Goal: Information Seeking & Learning: Learn about a topic

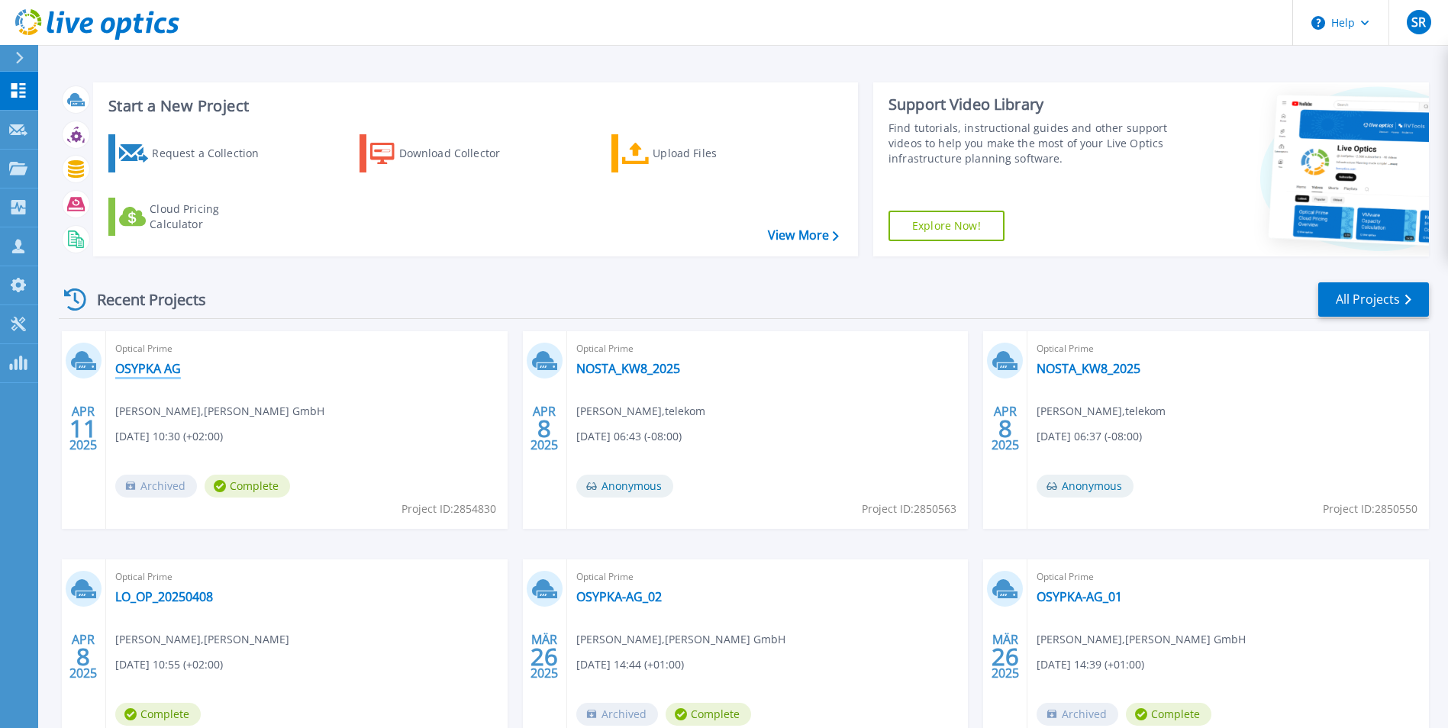
click at [150, 368] on link "OSYPKA AG" at bounding box center [148, 368] width 66 height 15
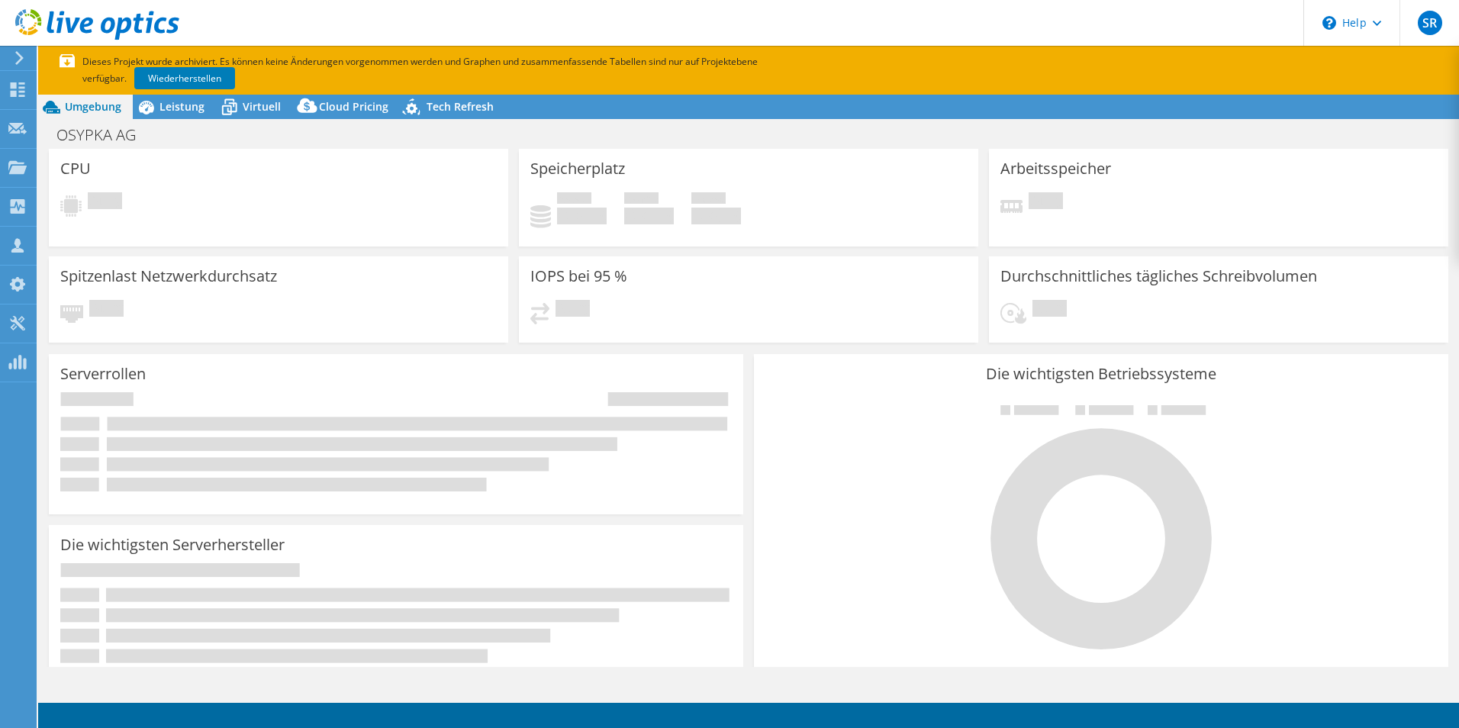
select select "EUFrankfurt"
select select "EUR"
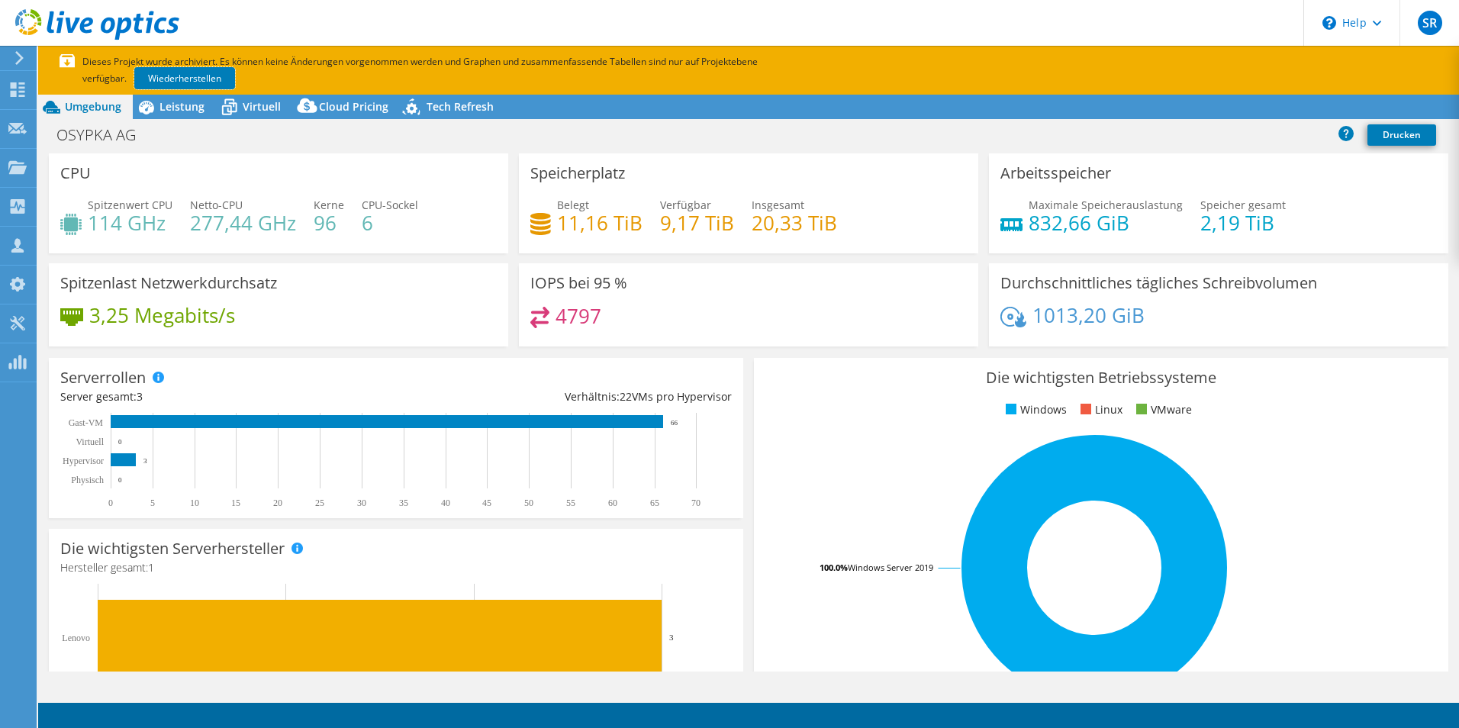
click at [190, 82] on link "Wiederherstellen" at bounding box center [184, 78] width 101 height 22
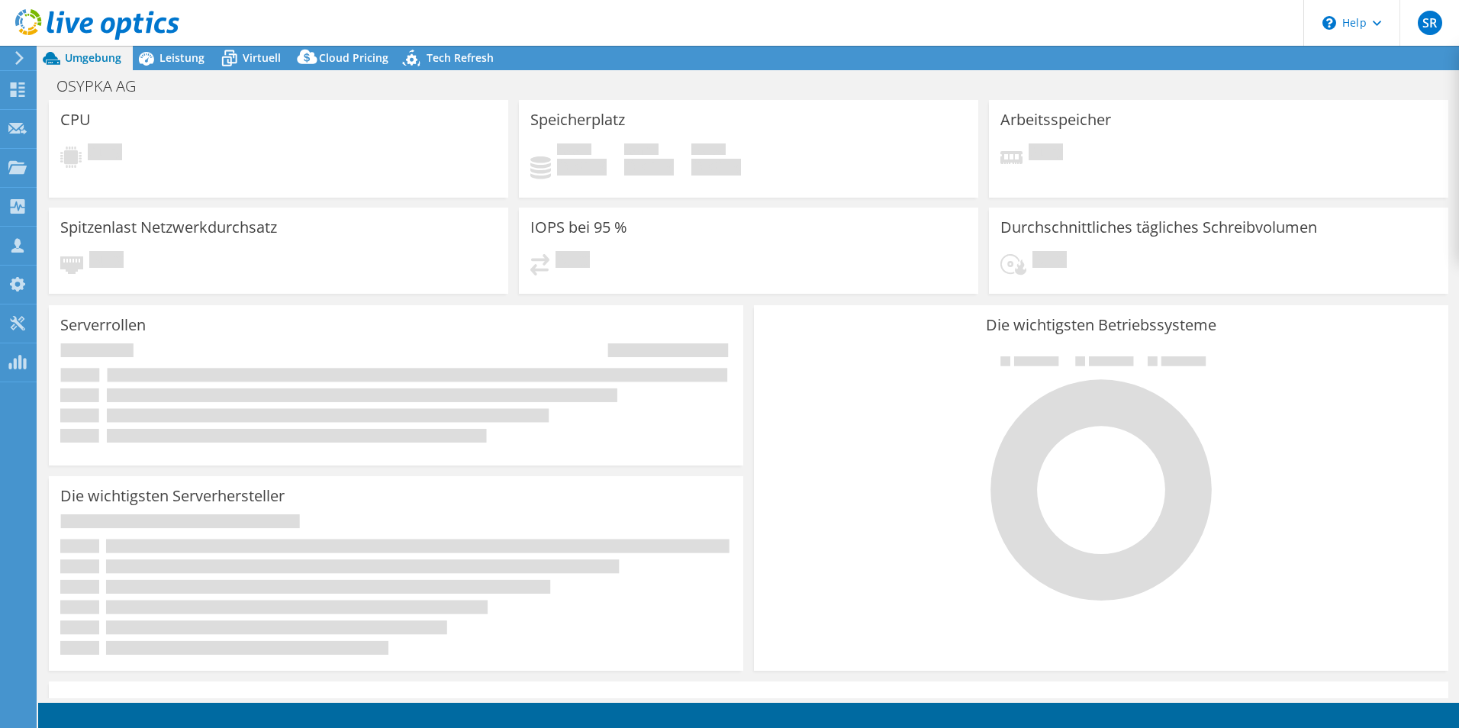
select select "EUFrankfurt"
select select "USD"
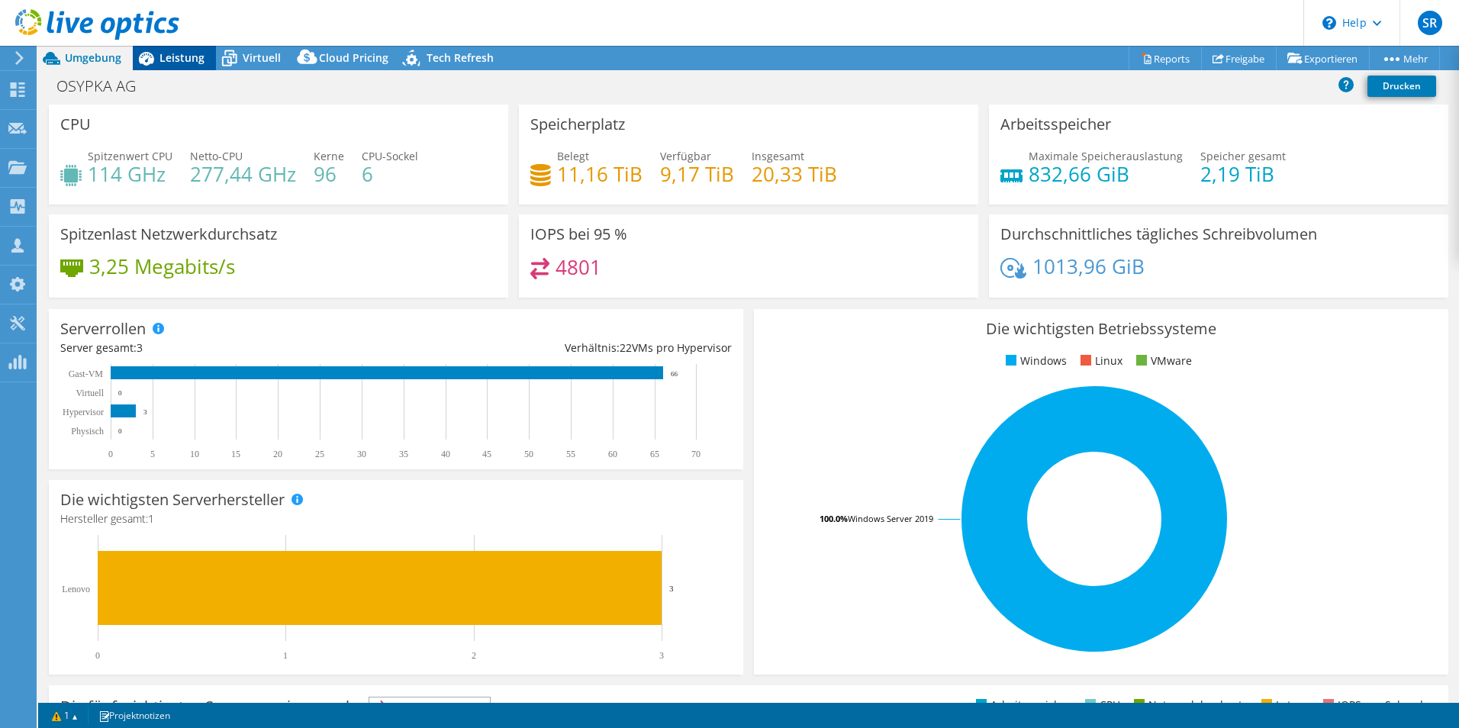
click at [182, 58] on span "Leistung" at bounding box center [181, 57] width 45 height 14
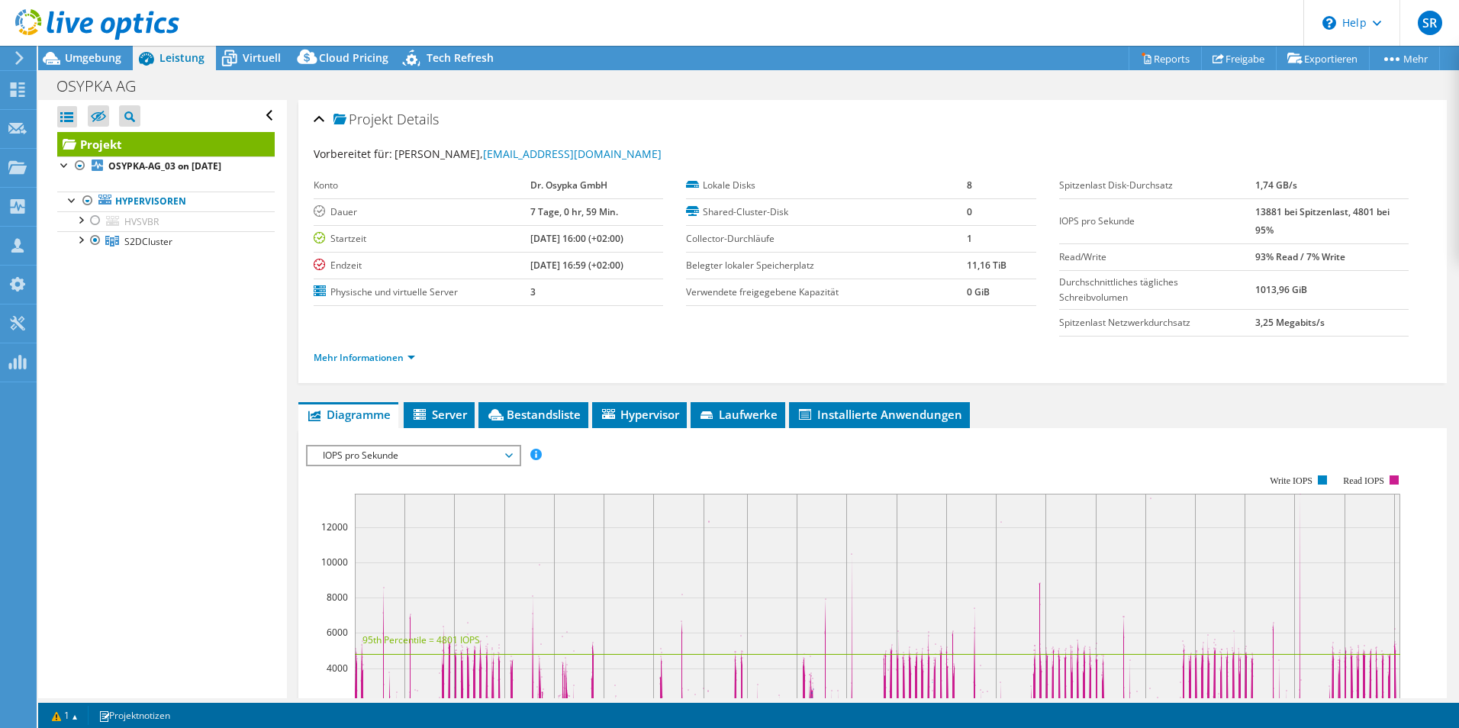
click at [445, 451] on span "IOPS pro Sekunde" at bounding box center [413, 455] width 196 height 18
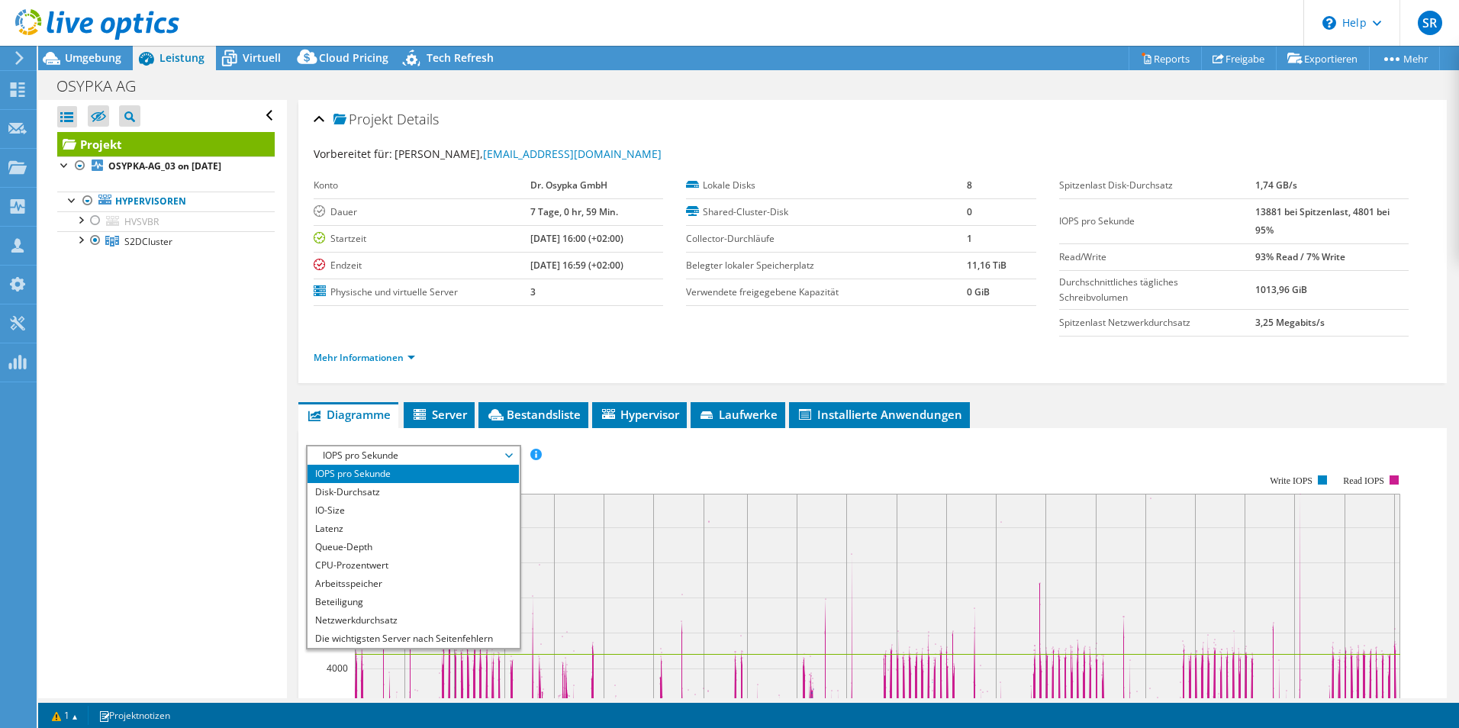
click at [445, 451] on span "IOPS pro Sekunde" at bounding box center [413, 455] width 196 height 18
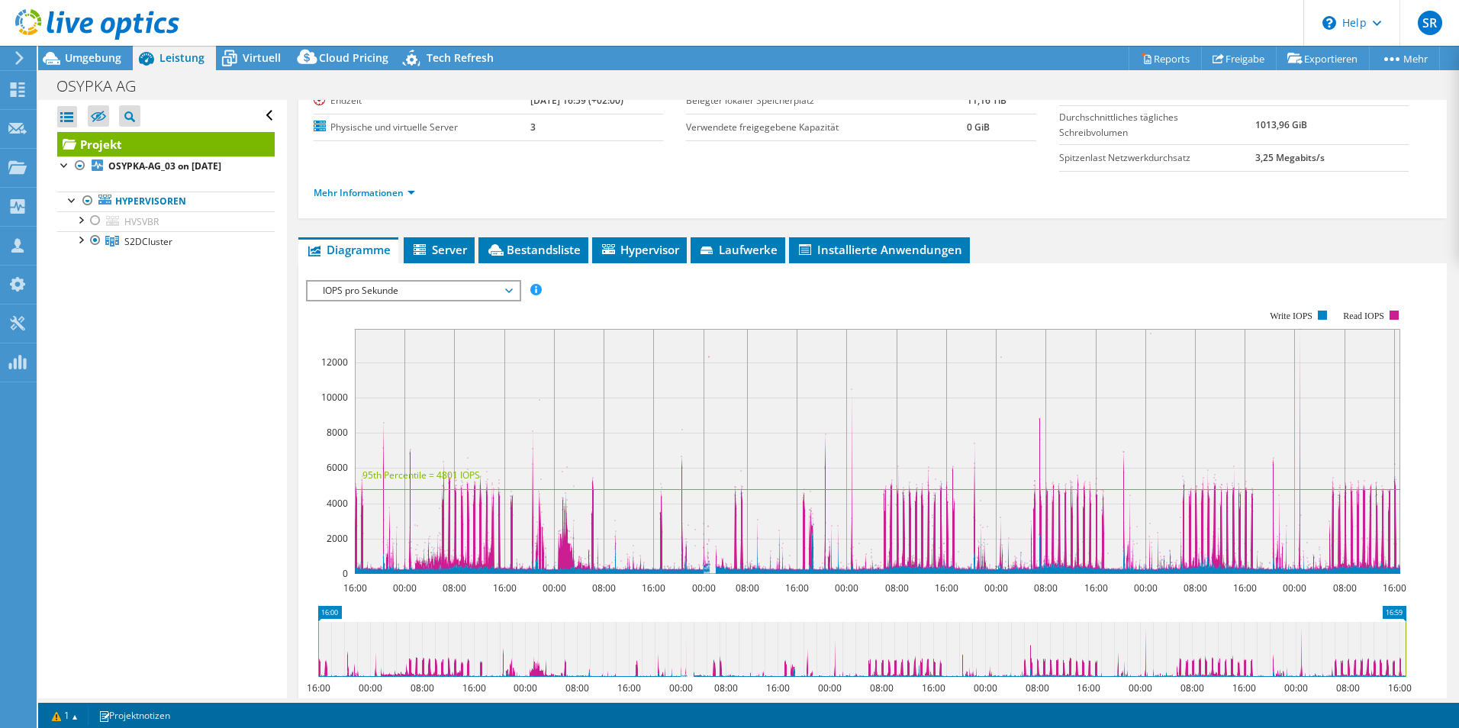
scroll to position [269, 0]
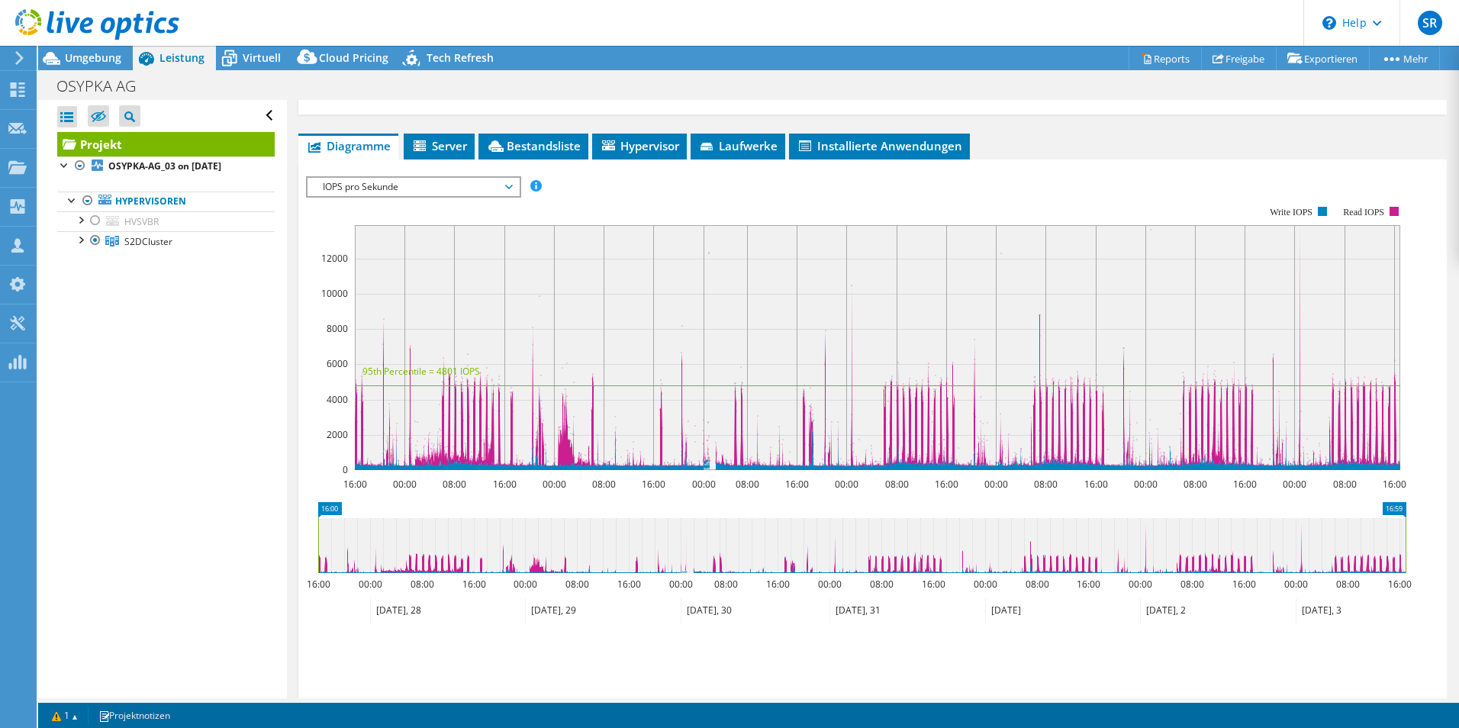
click at [403, 174] on div "IOPS pro Sekunde Disk-Durchsatz IO-Size Latenz Queue-Depth CPU-Prozentwert Arbe…" at bounding box center [872, 433] width 1133 height 529
click at [403, 180] on span "IOPS pro Sekunde" at bounding box center [413, 187] width 196 height 18
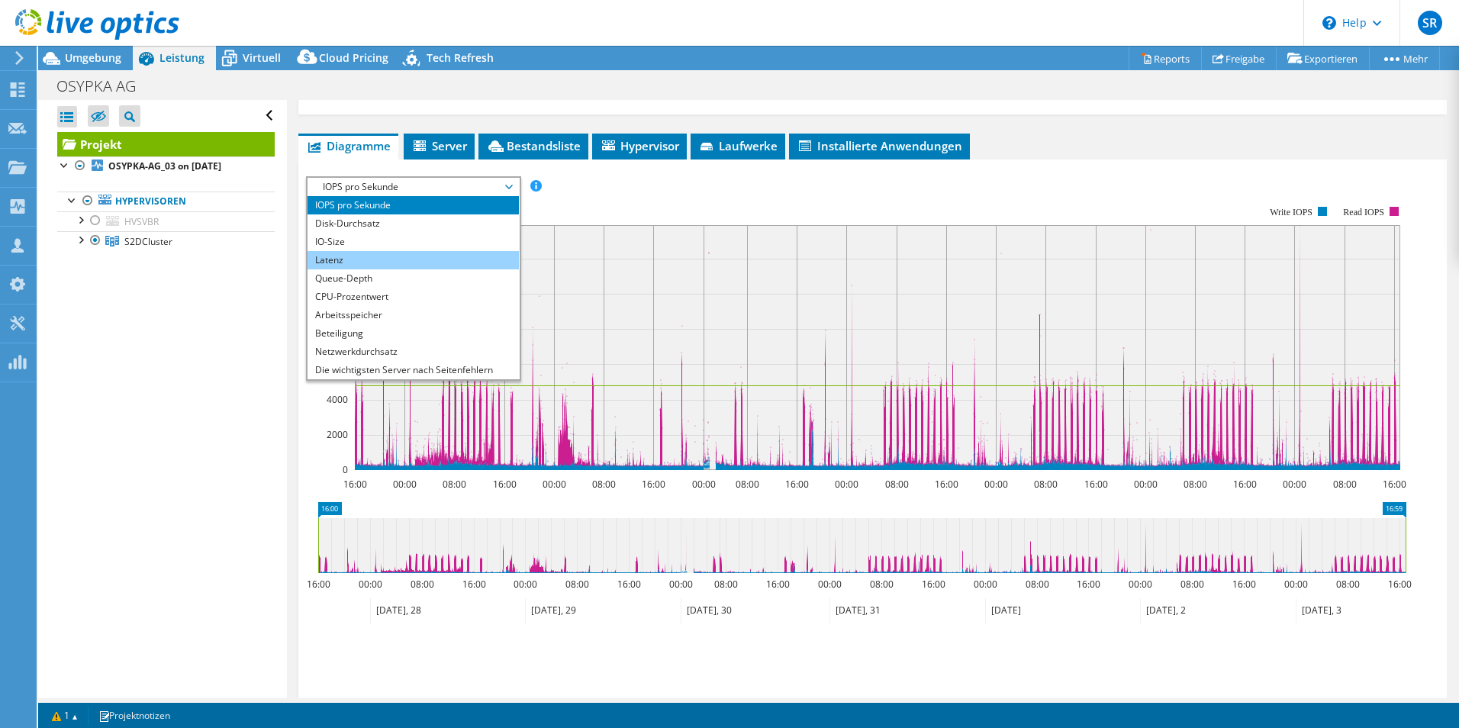
click at [401, 251] on li "Latenz" at bounding box center [413, 260] width 211 height 18
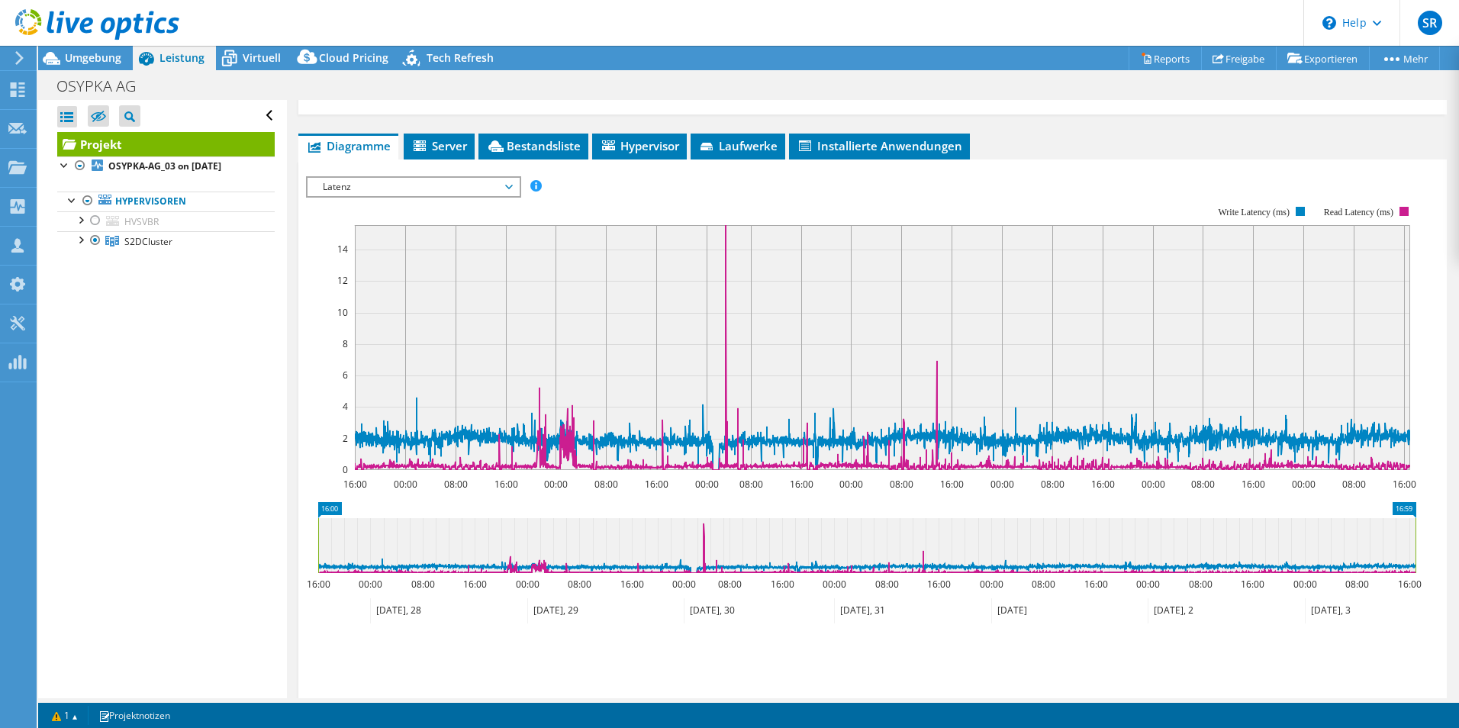
click at [405, 182] on span "Latenz" at bounding box center [413, 187] width 196 height 18
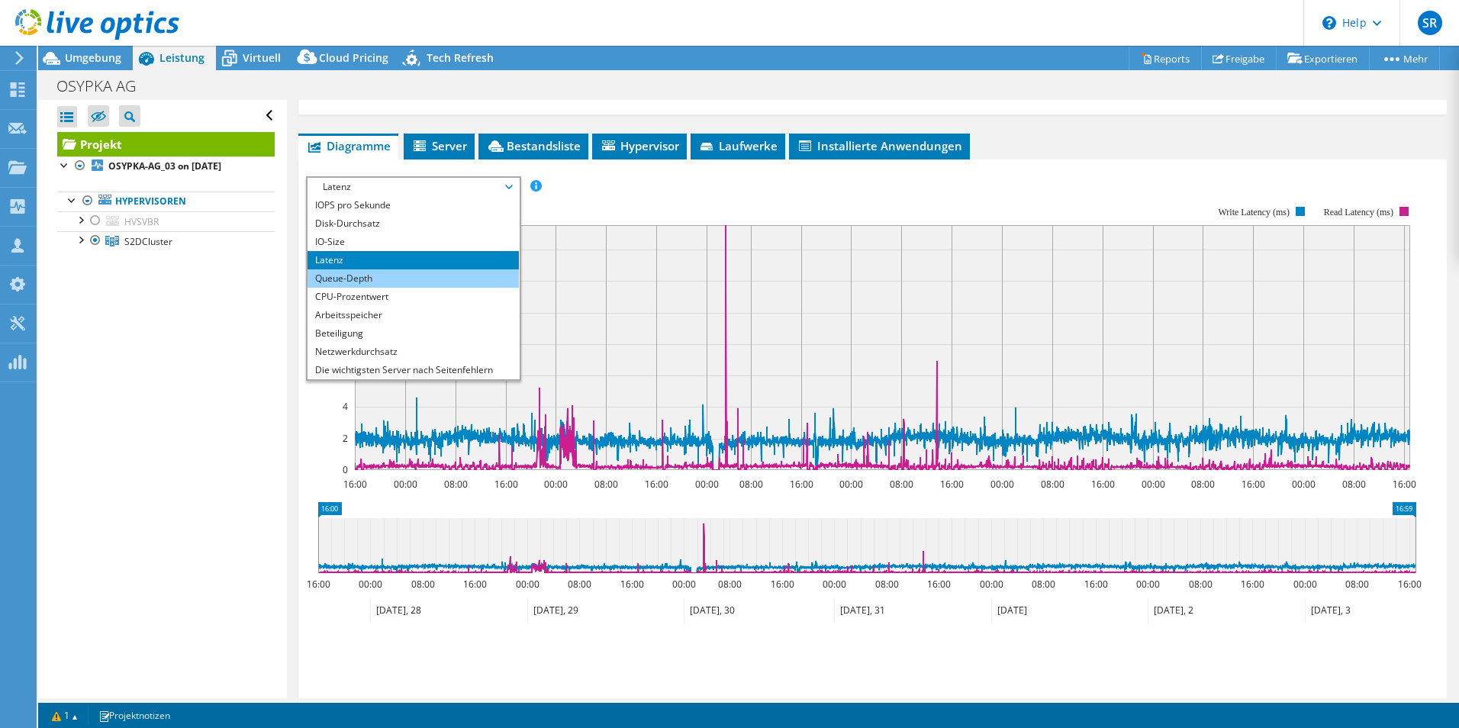
click at [362, 275] on li "Queue-Depth" at bounding box center [413, 278] width 211 height 18
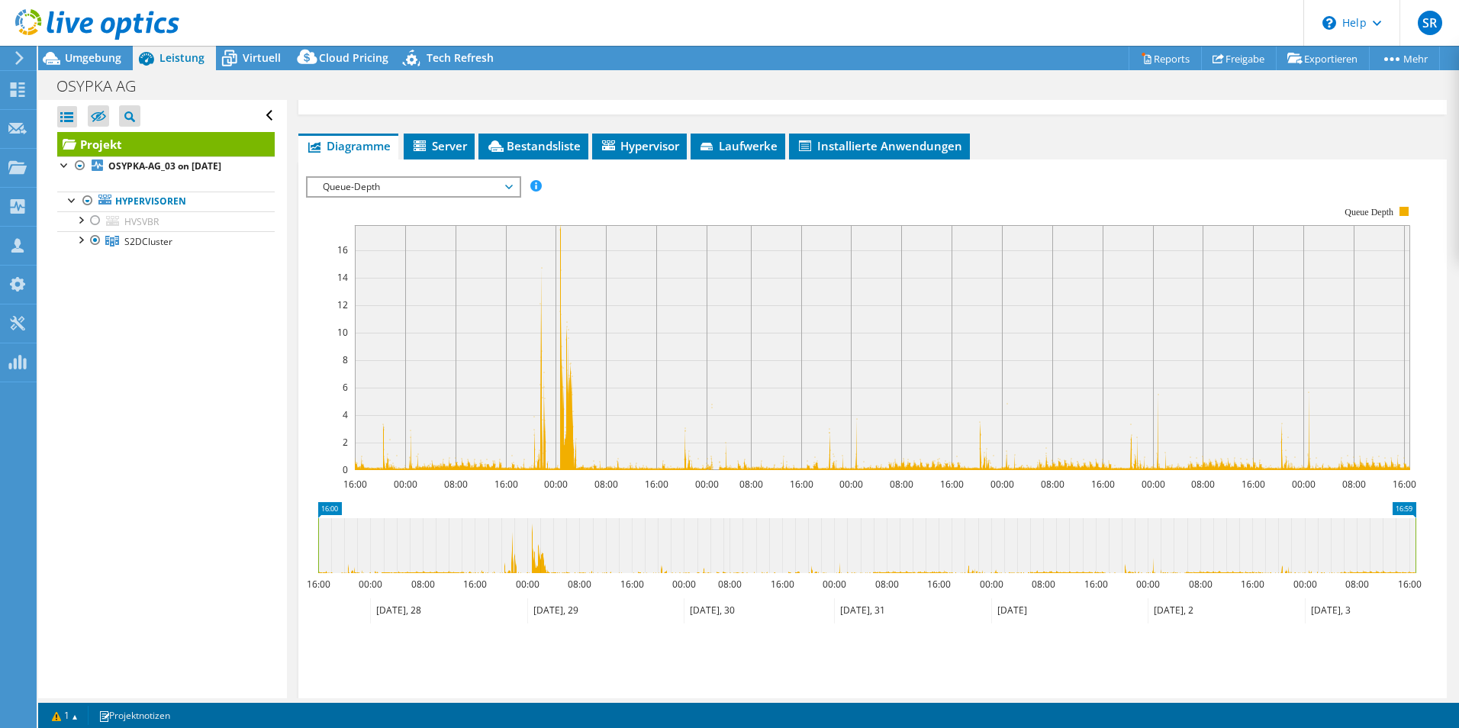
click at [466, 185] on span "Queue-Depth" at bounding box center [413, 187] width 196 height 18
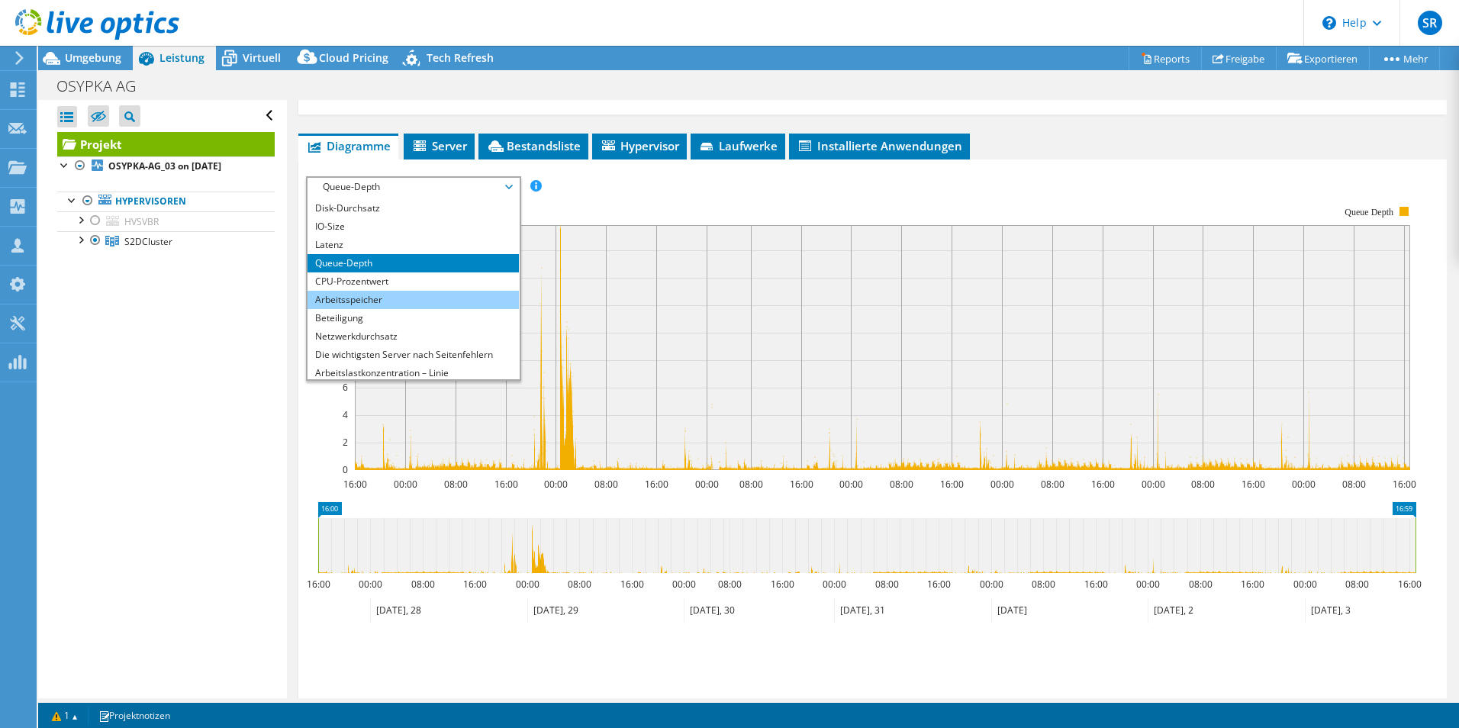
scroll to position [0, 0]
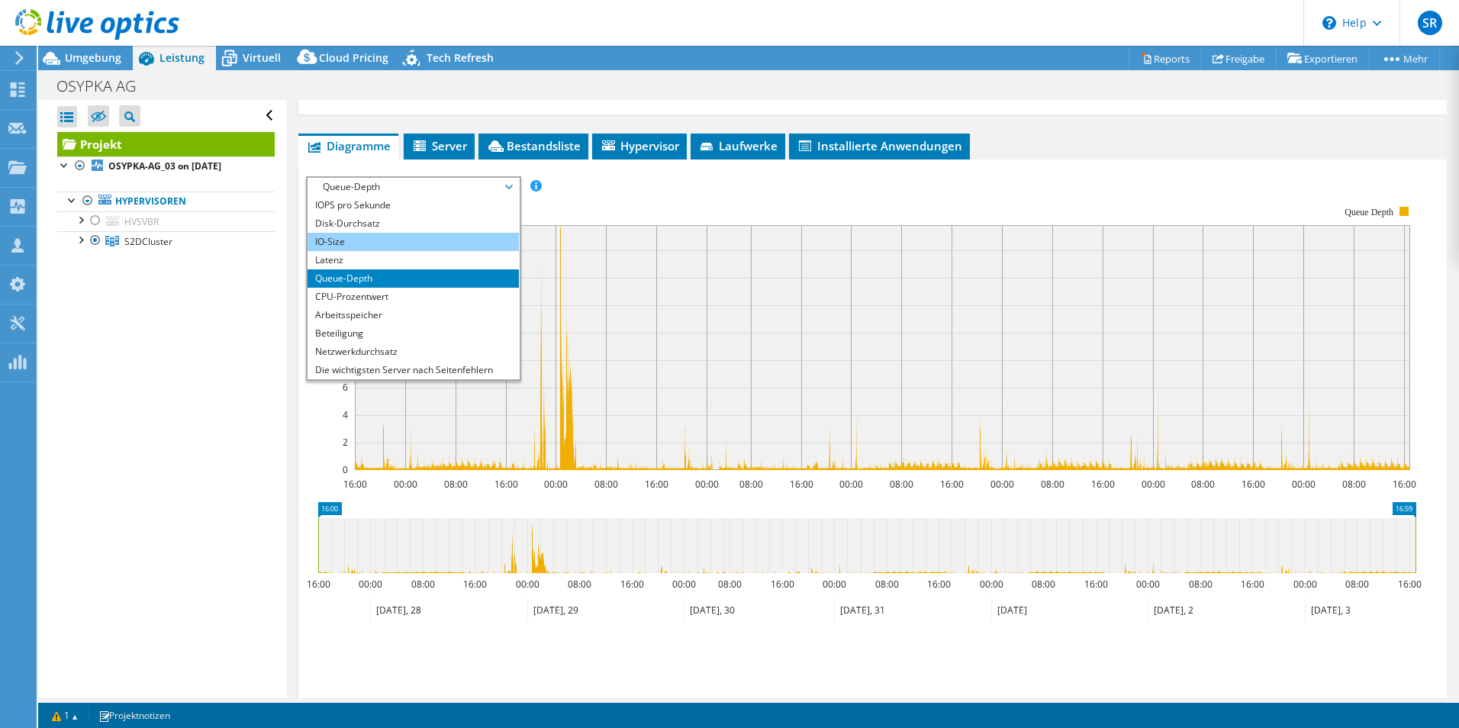
click at [382, 237] on li "IO-Size" at bounding box center [413, 242] width 211 height 18
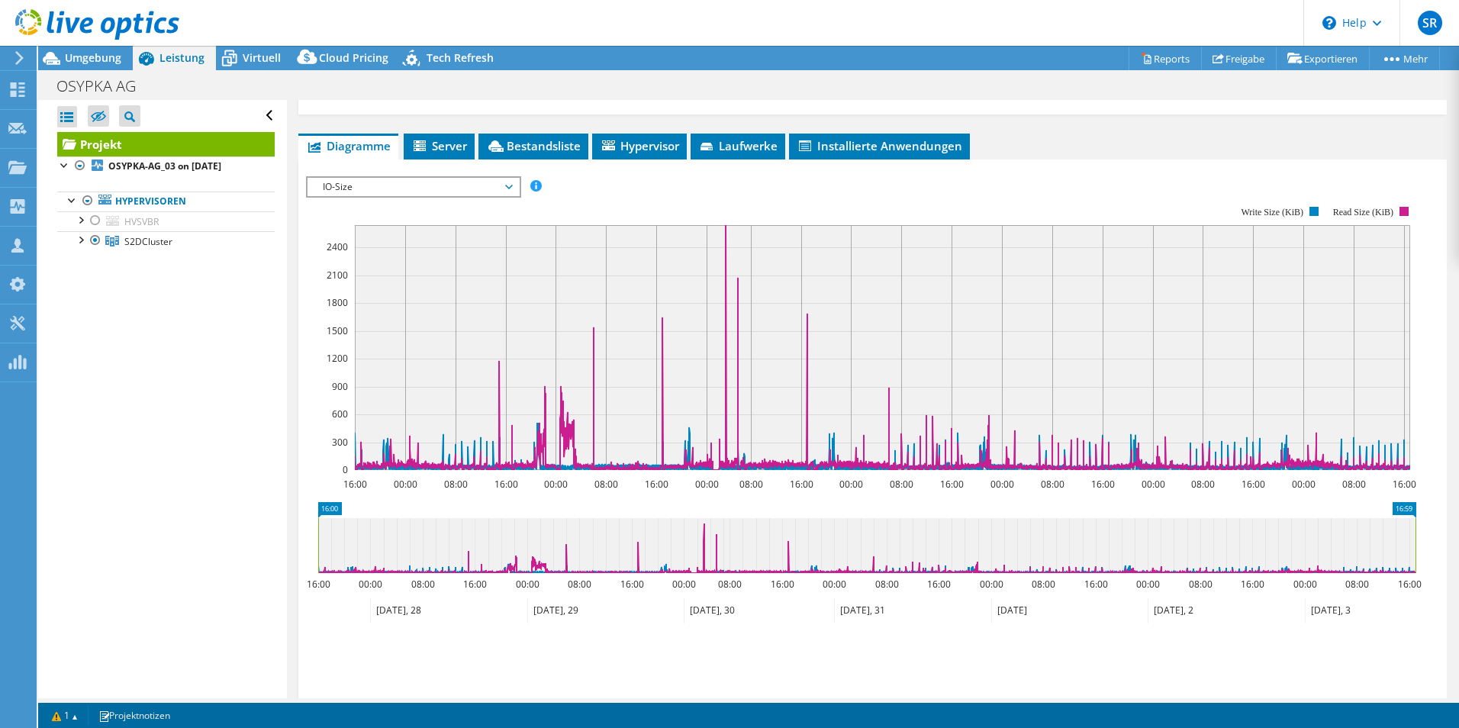
click at [389, 188] on span "IO-Size" at bounding box center [413, 187] width 196 height 18
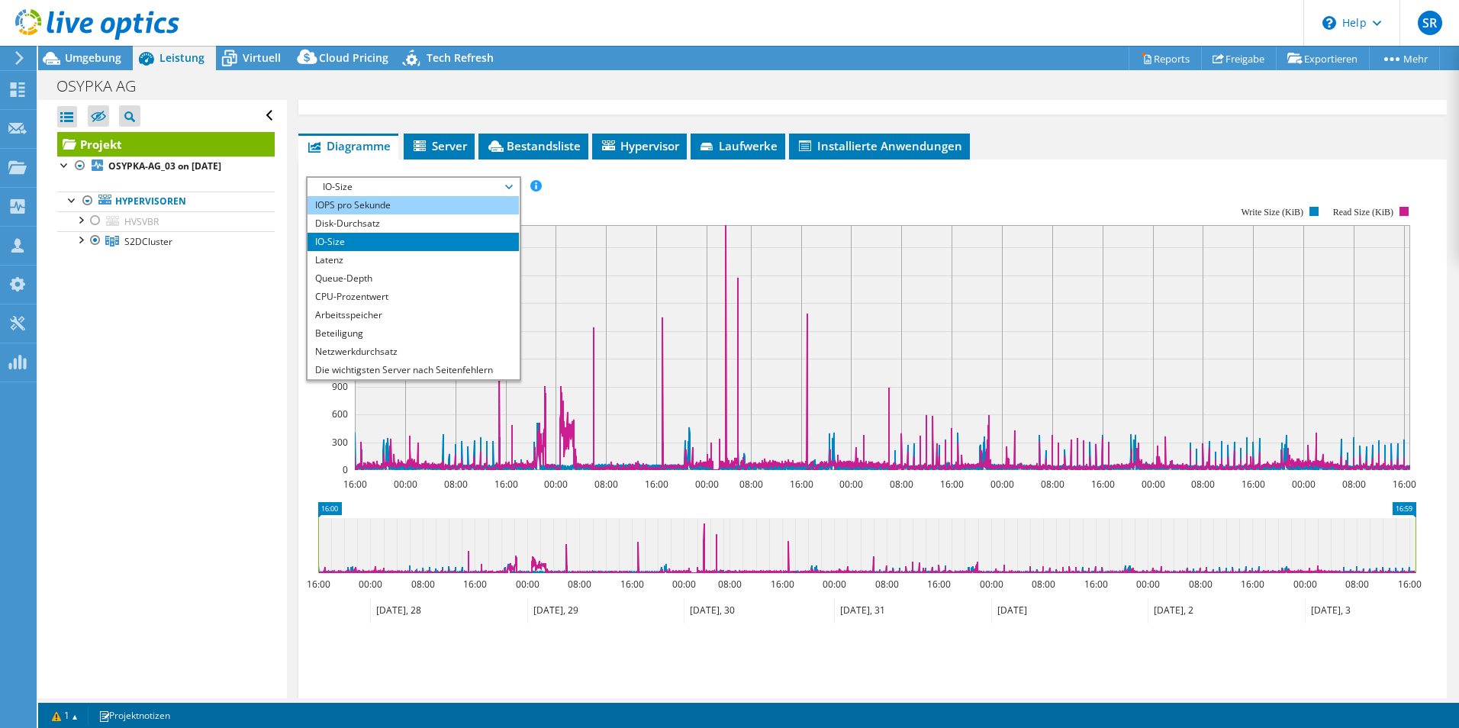
click at [378, 203] on li "IOPS pro Sekunde" at bounding box center [413, 205] width 211 height 18
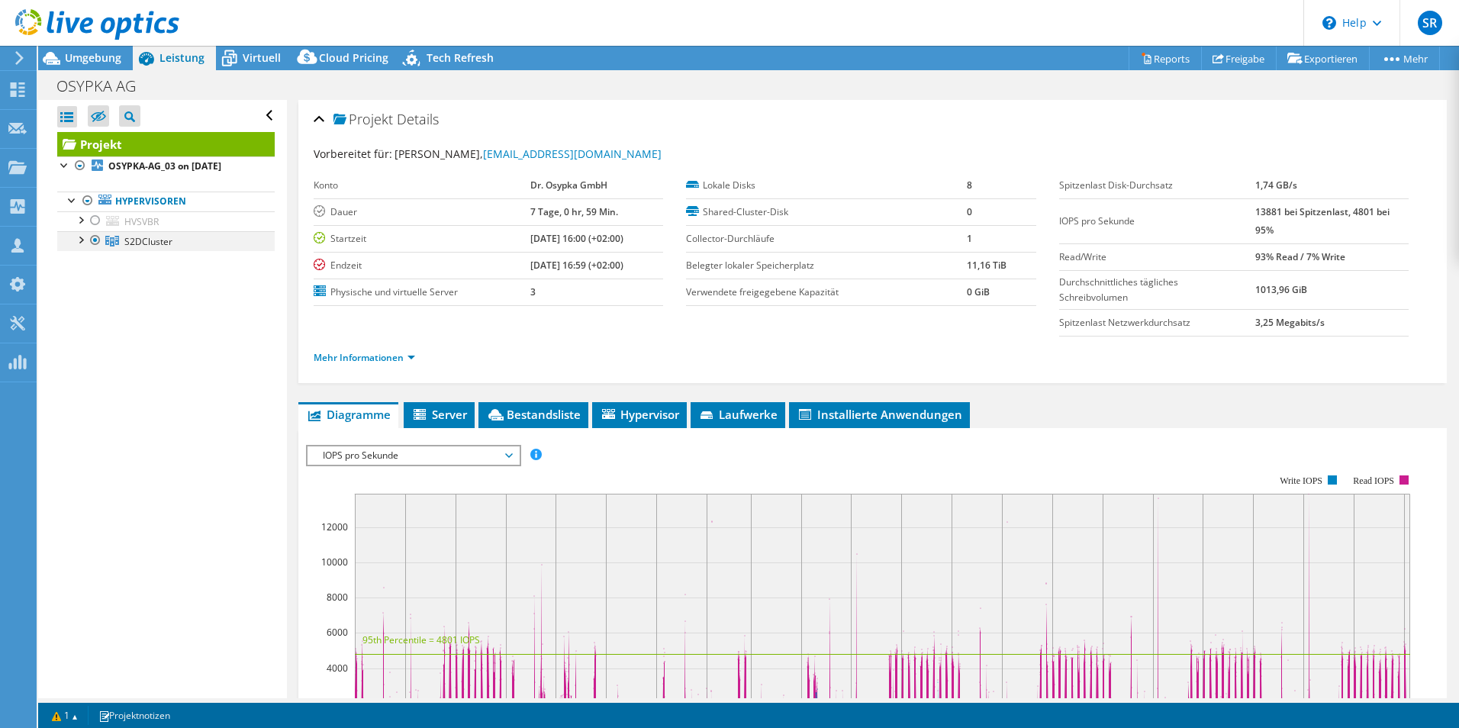
click at [82, 241] on div at bounding box center [79, 238] width 15 height 15
click at [92, 260] on div at bounding box center [87, 258] width 15 height 15
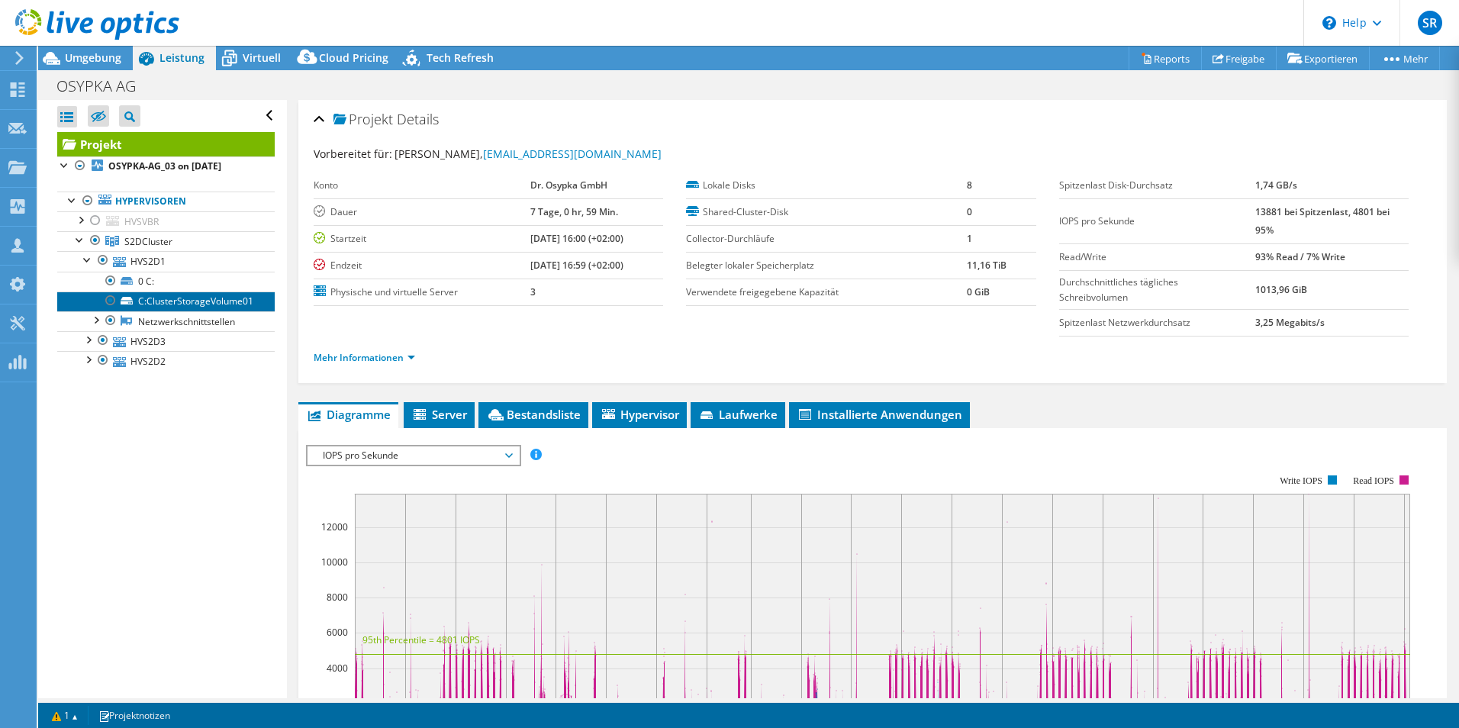
click at [185, 303] on link "C:ClusterStorageVolume01" at bounding box center [165, 301] width 217 height 20
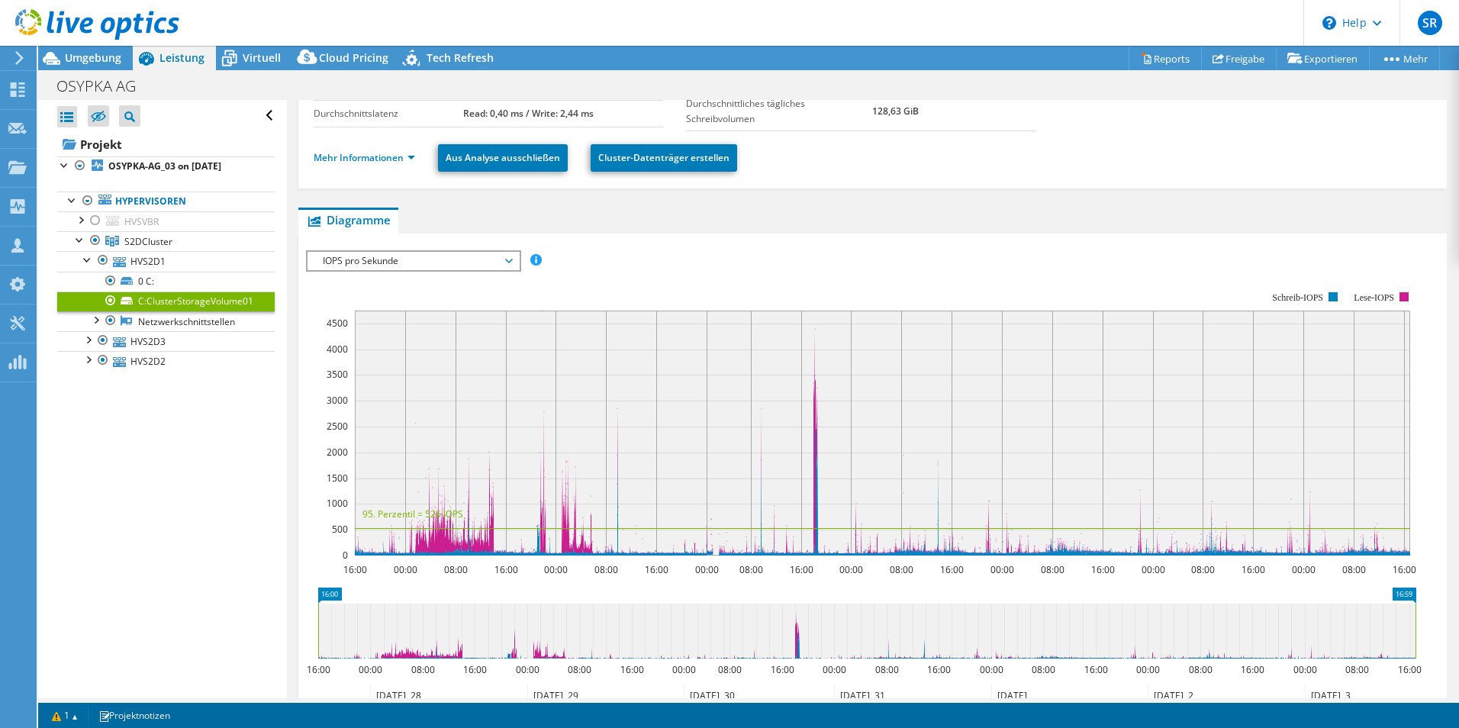
scroll to position [153, 0]
drag, startPoint x: 87, startPoint y: 335, endPoint x: 89, endPoint y: 345, distance: 10.0
click at [89, 335] on div at bounding box center [87, 338] width 15 height 15
click at [86, 420] on div at bounding box center [87, 418] width 15 height 15
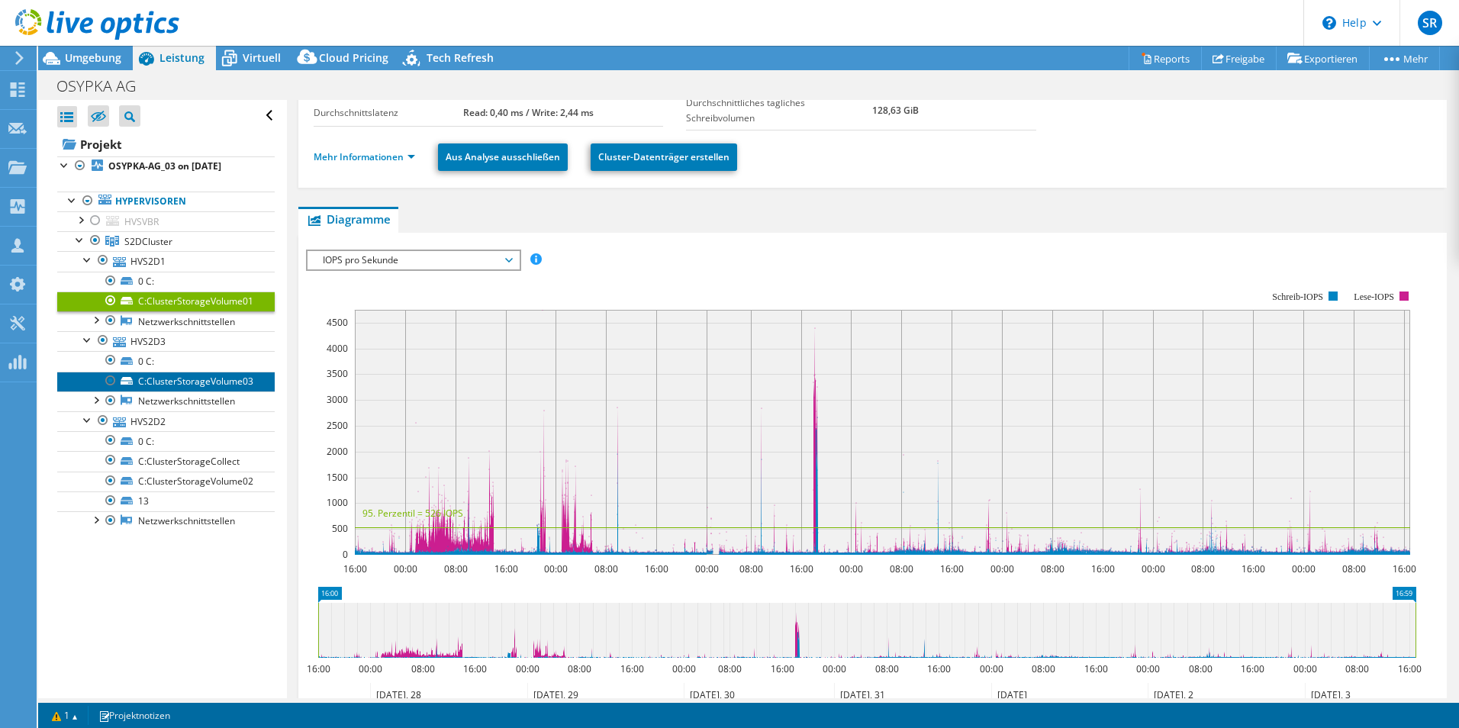
click at [221, 389] on link "C:ClusterStorageVolume03" at bounding box center [165, 382] width 217 height 20
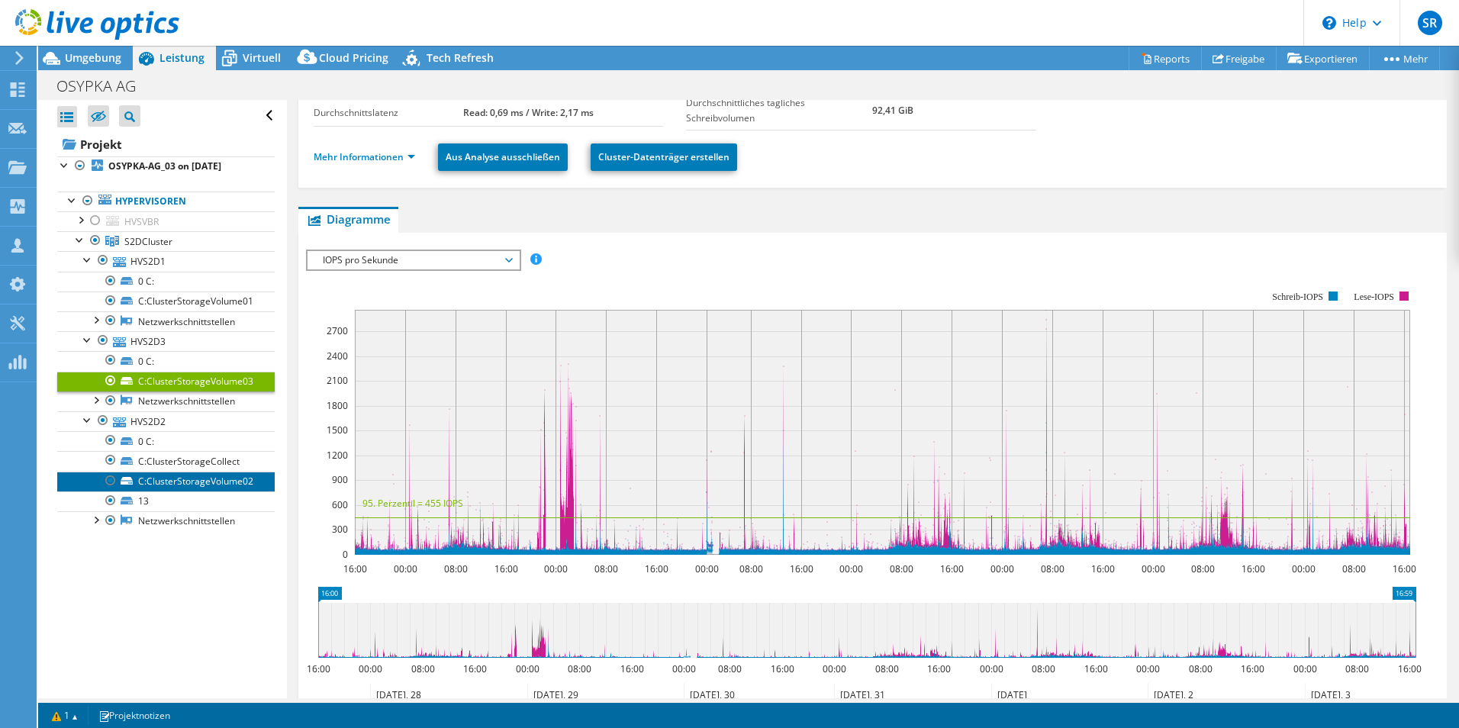
click at [192, 481] on link "C:ClusterStorageVolume02" at bounding box center [165, 482] width 217 height 20
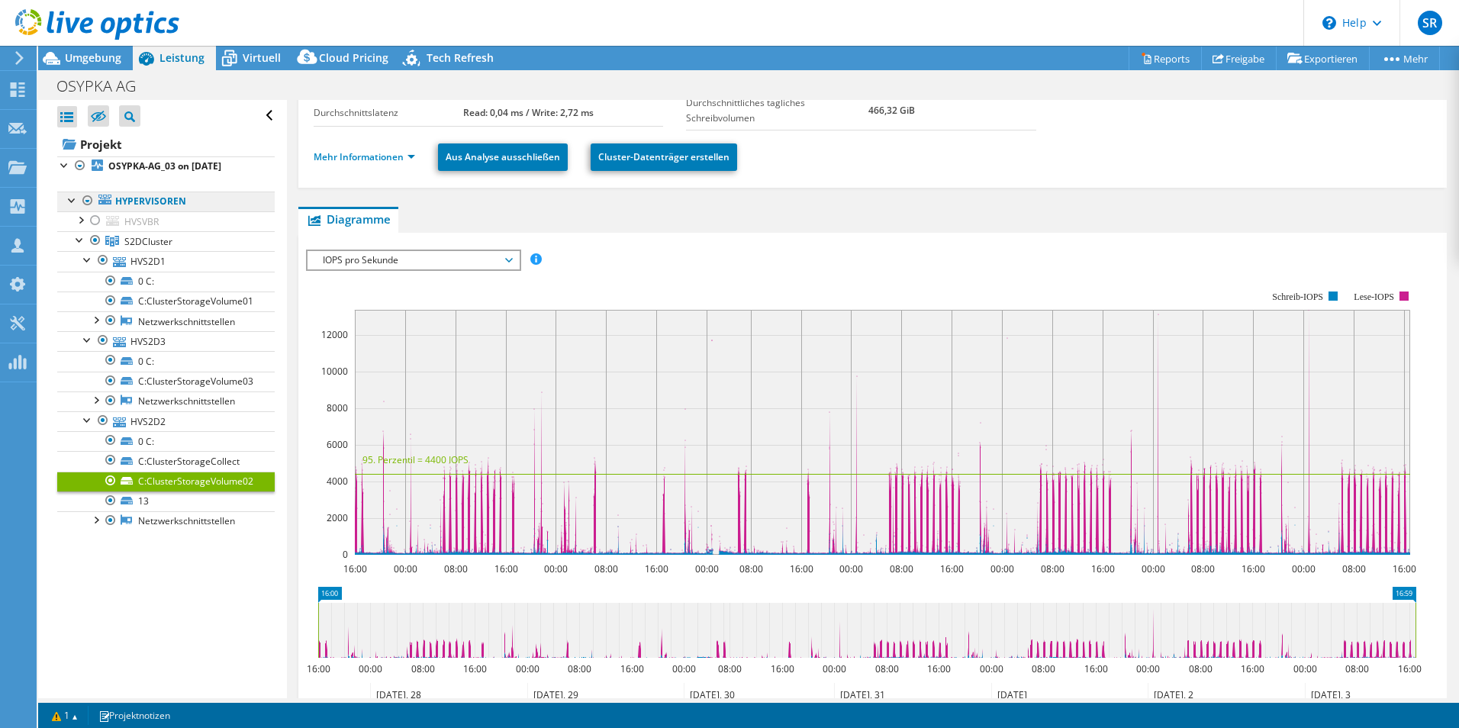
click at [163, 207] on link "Hypervisoren" at bounding box center [165, 202] width 217 height 20
click at [154, 425] on link "HVS2D2" at bounding box center [165, 421] width 217 height 20
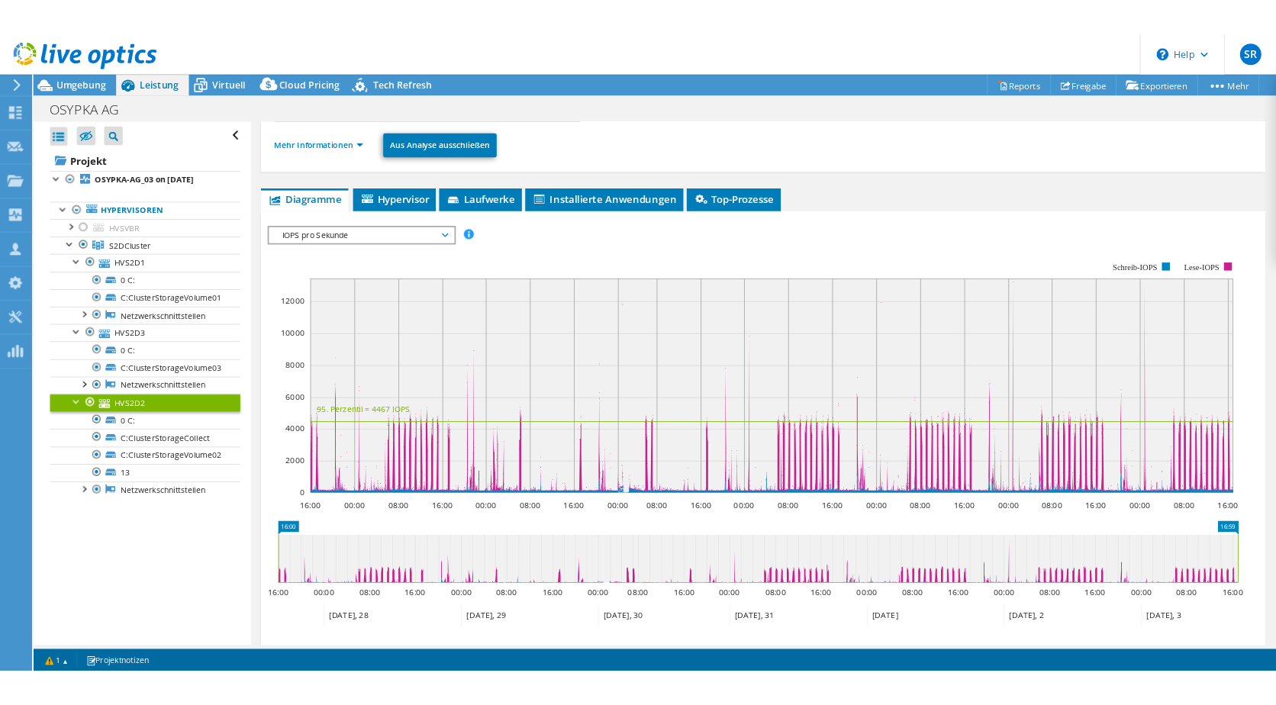
scroll to position [0, 0]
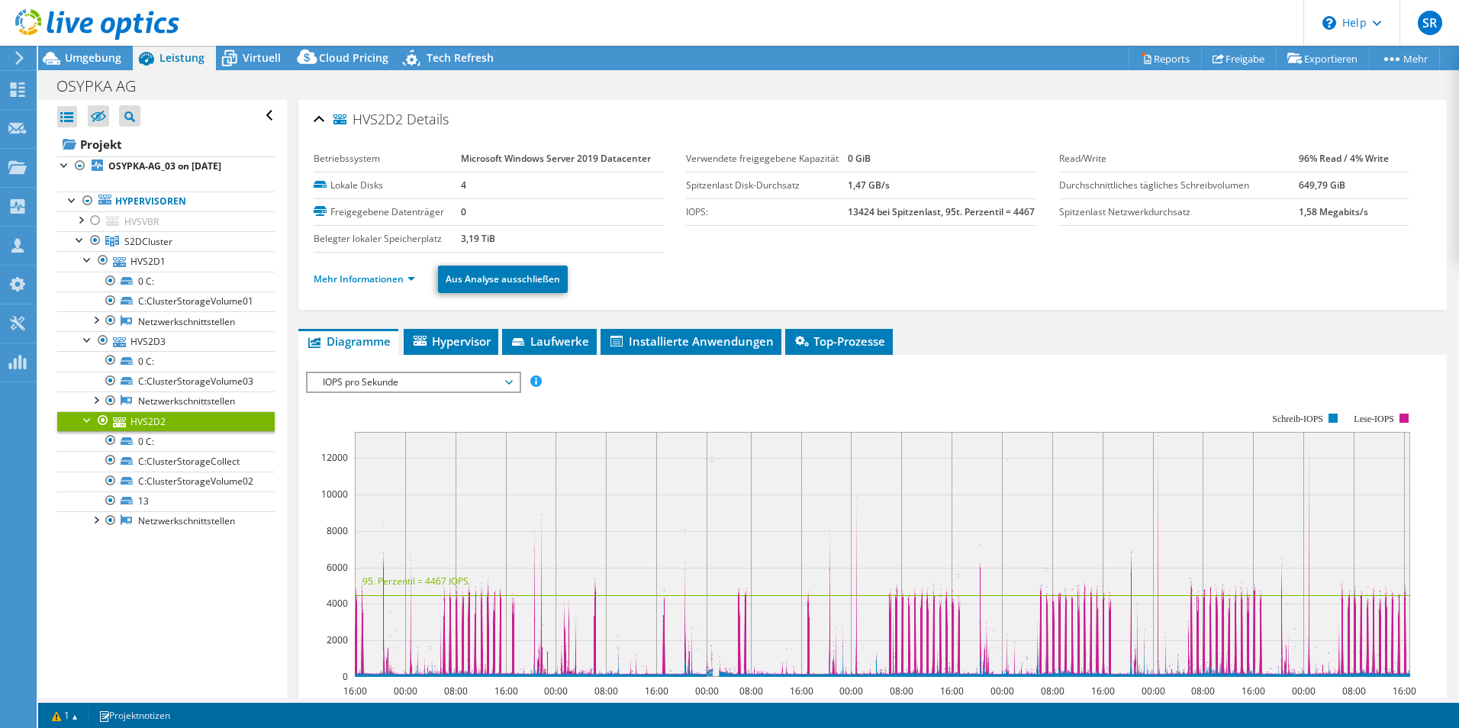
click at [348, 292] on ul "Mehr Informationen Aus Analyse ausschließen" at bounding box center [873, 277] width 1118 height 31
click at [356, 282] on link "Mehr Informationen" at bounding box center [364, 278] width 101 height 13
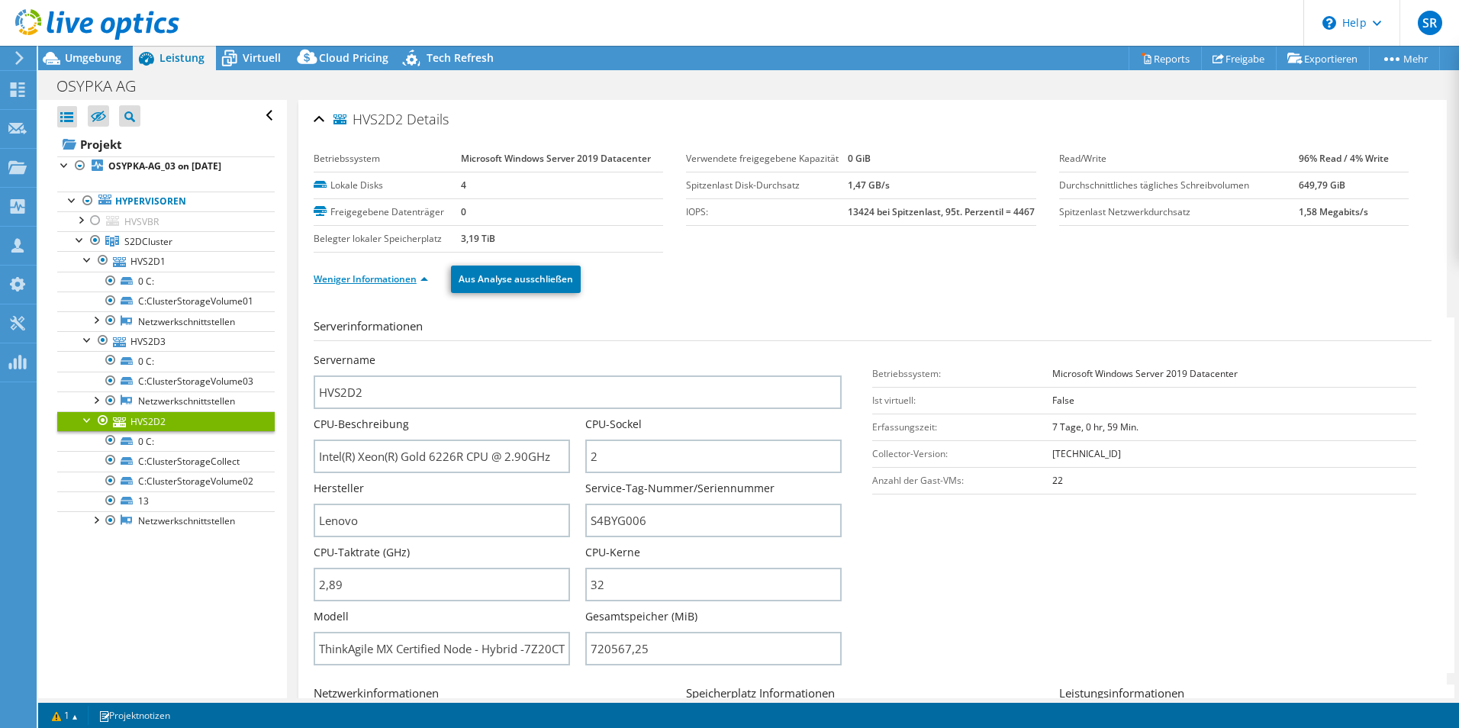
click at [356, 282] on link "Weniger Informationen" at bounding box center [371, 278] width 114 height 13
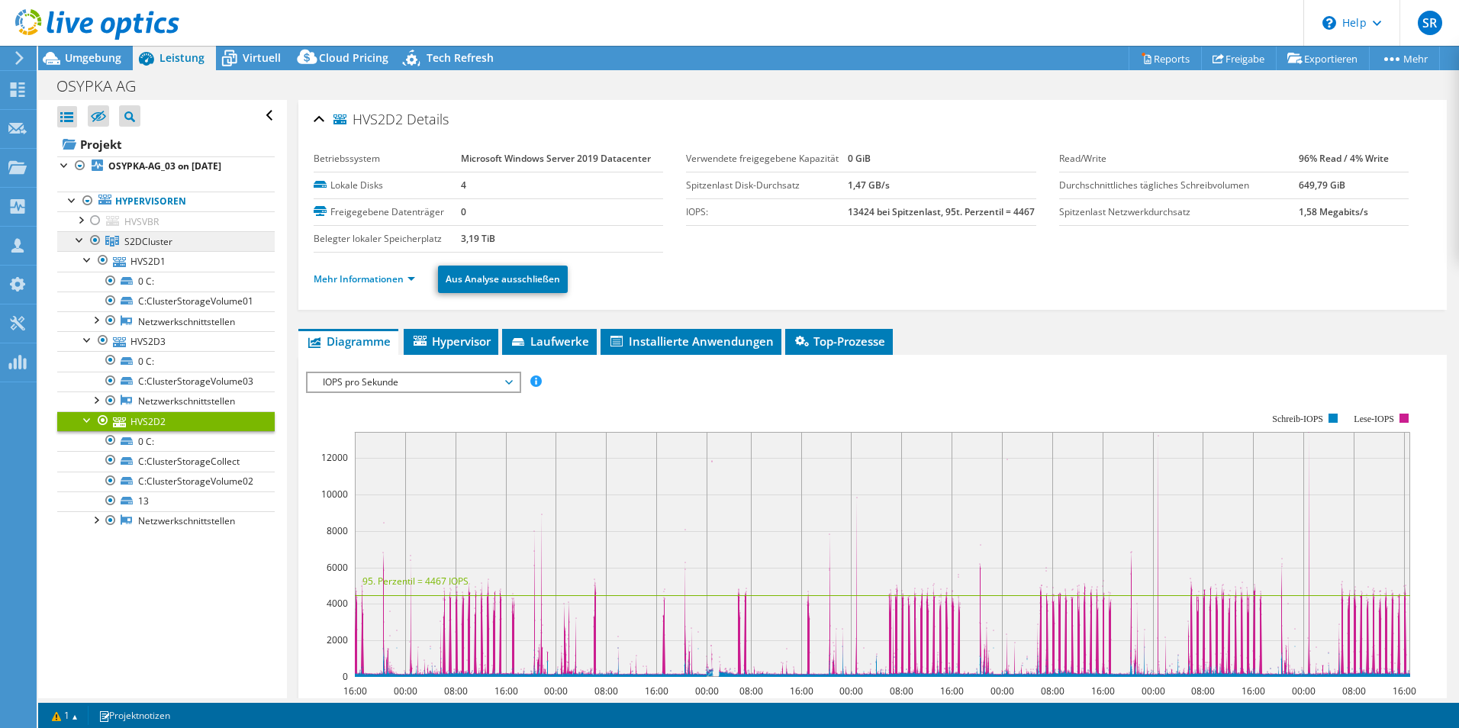
click at [173, 240] on link "S2DCluster" at bounding box center [165, 241] width 217 height 20
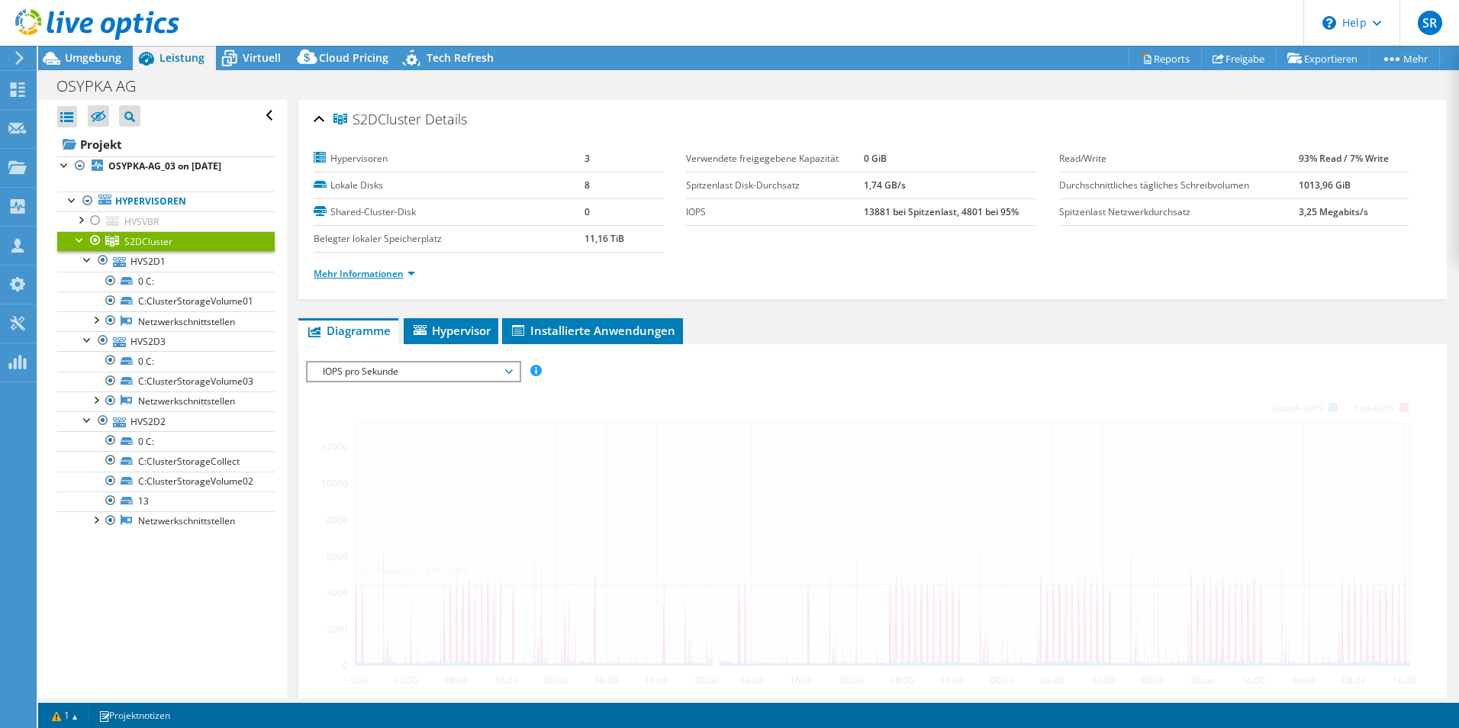
click at [378, 269] on link "Mehr Informationen" at bounding box center [364, 273] width 101 height 13
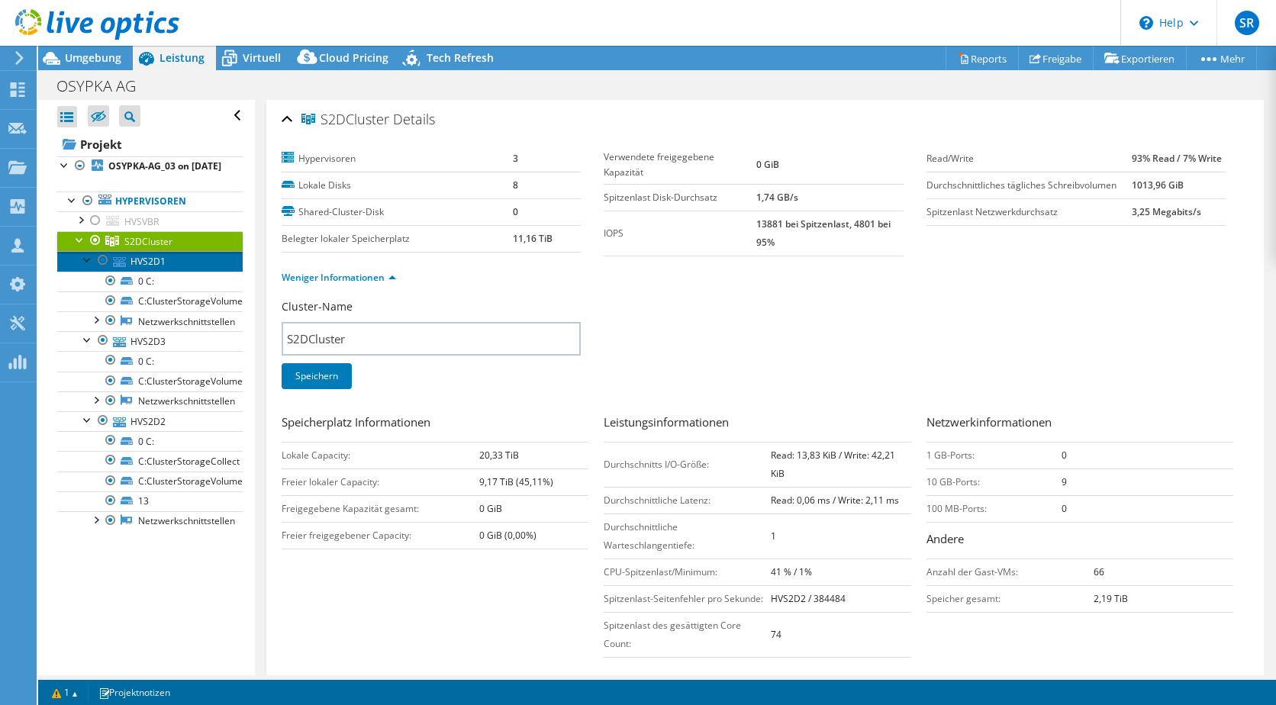
click at [140, 271] on link "HVS2D1" at bounding box center [149, 261] width 185 height 20
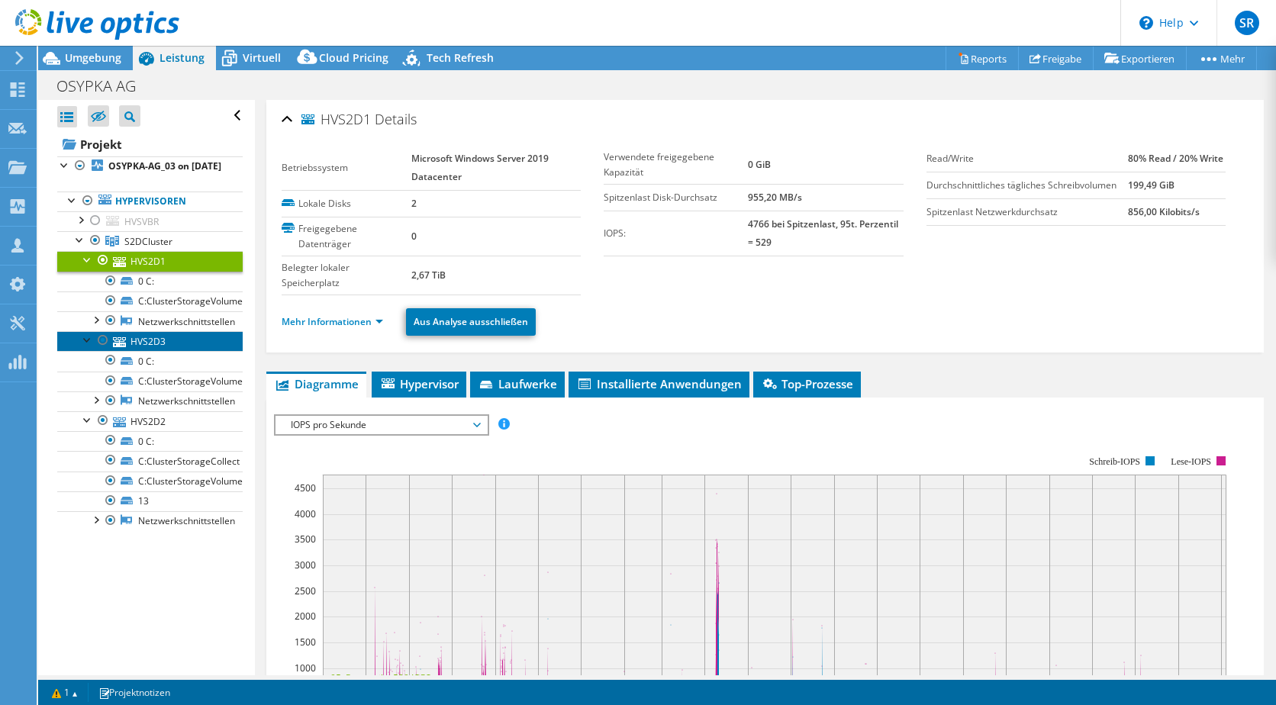
click at [162, 351] on link "HVS2D3" at bounding box center [149, 341] width 185 height 20
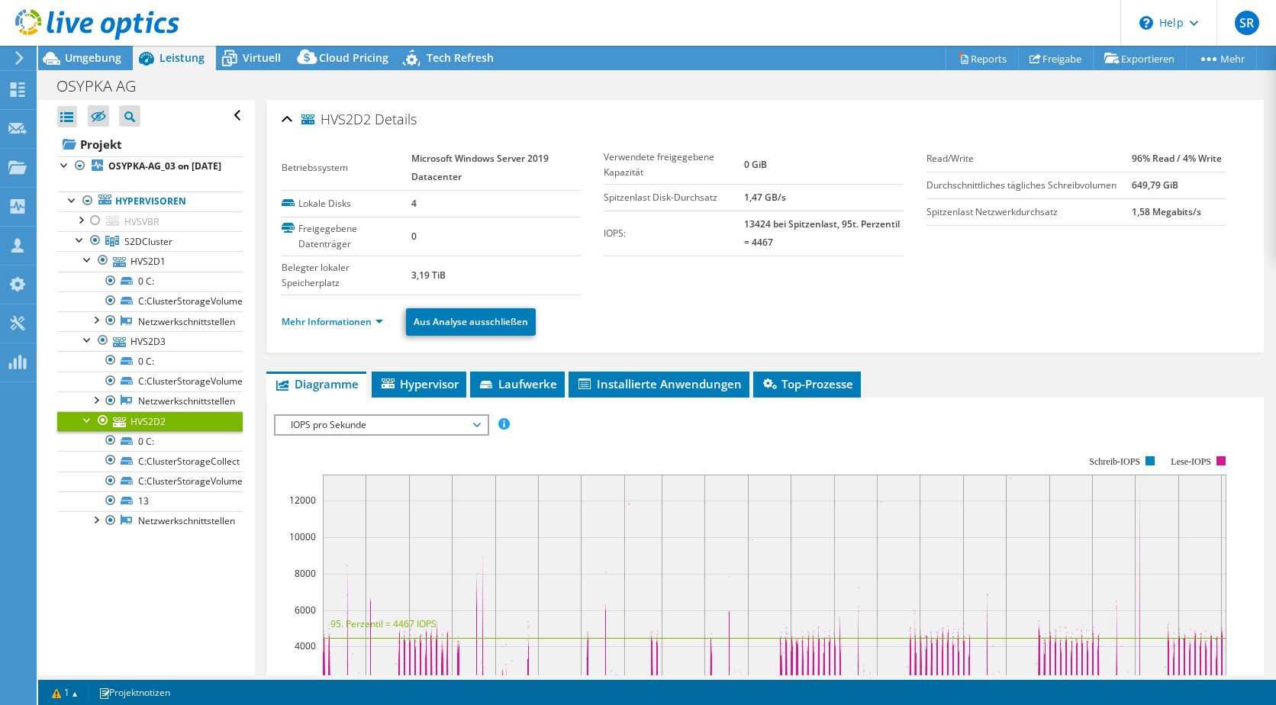
select select "EUFrankfurt"
select select "USD"
click at [155, 248] on span "S2DCluster" at bounding box center [148, 241] width 48 height 13
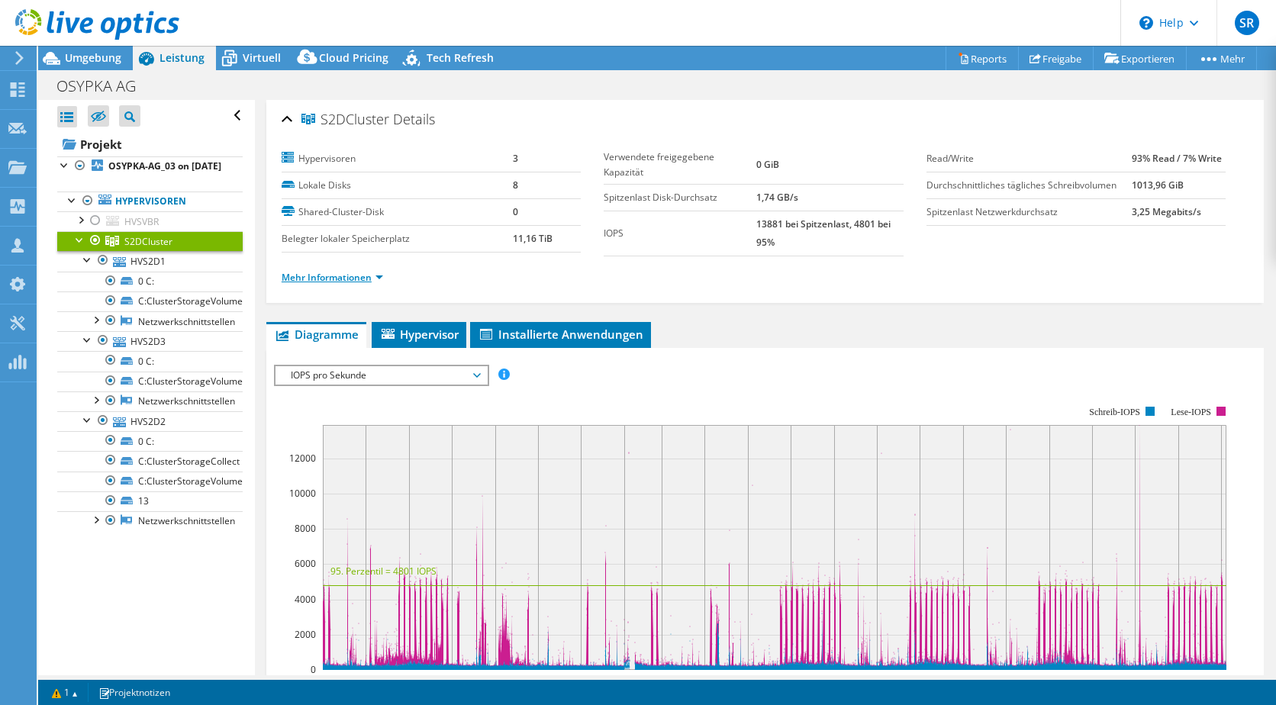
click at [349, 283] on link "Mehr Informationen" at bounding box center [332, 277] width 101 height 13
